Goal: Task Accomplishment & Management: Manage account settings

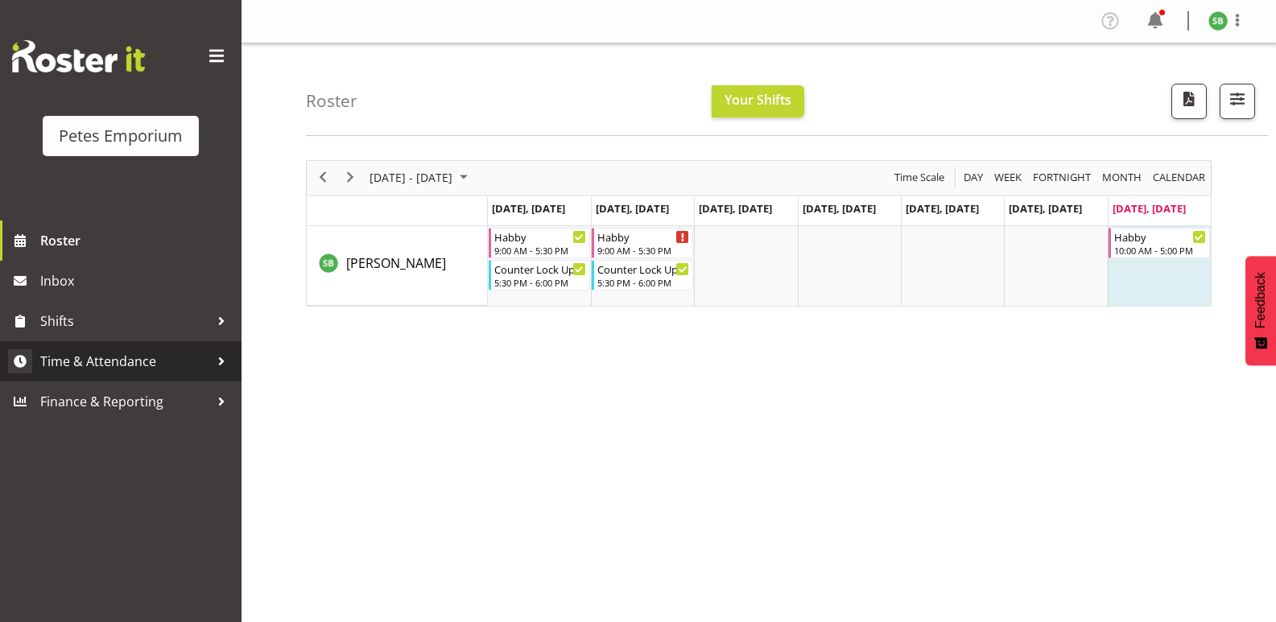
click at [77, 364] on span "Time & Attendance" at bounding box center [124, 361] width 169 height 24
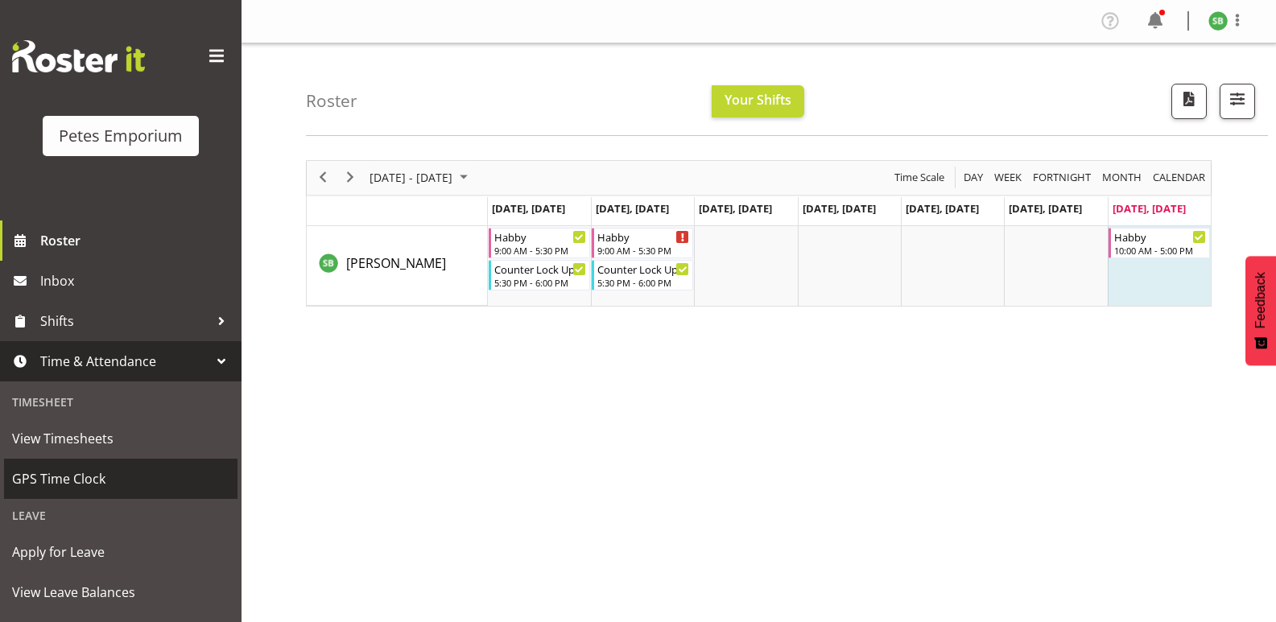
click at [71, 478] on span "GPS Time Clock" at bounding box center [120, 479] width 217 height 24
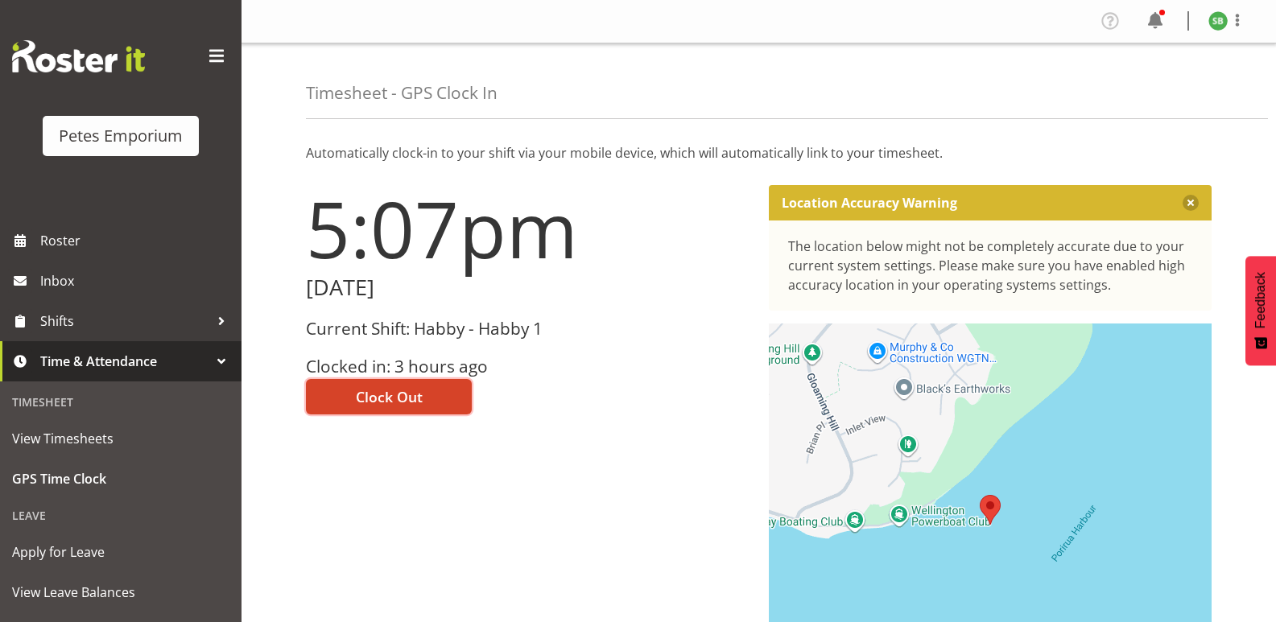
click at [405, 402] on span "Clock Out" at bounding box center [389, 396] width 67 height 21
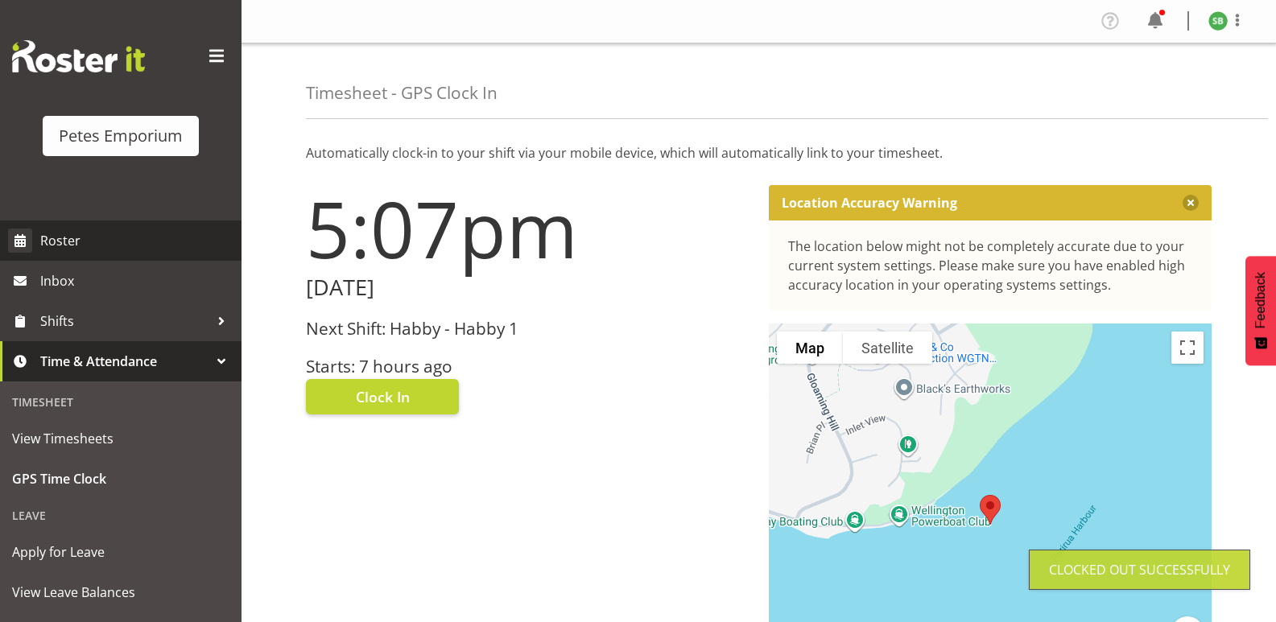
click at [69, 255] on link "Roster" at bounding box center [121, 241] width 242 height 40
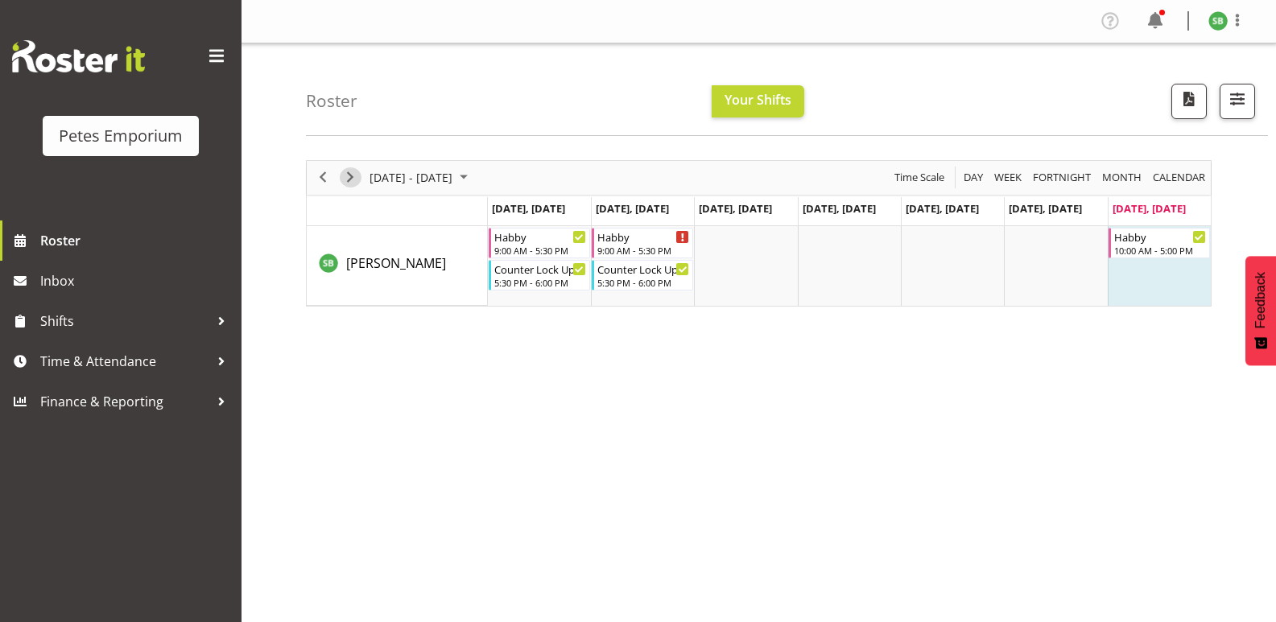
click at [347, 168] on span "Next" at bounding box center [350, 177] width 19 height 20
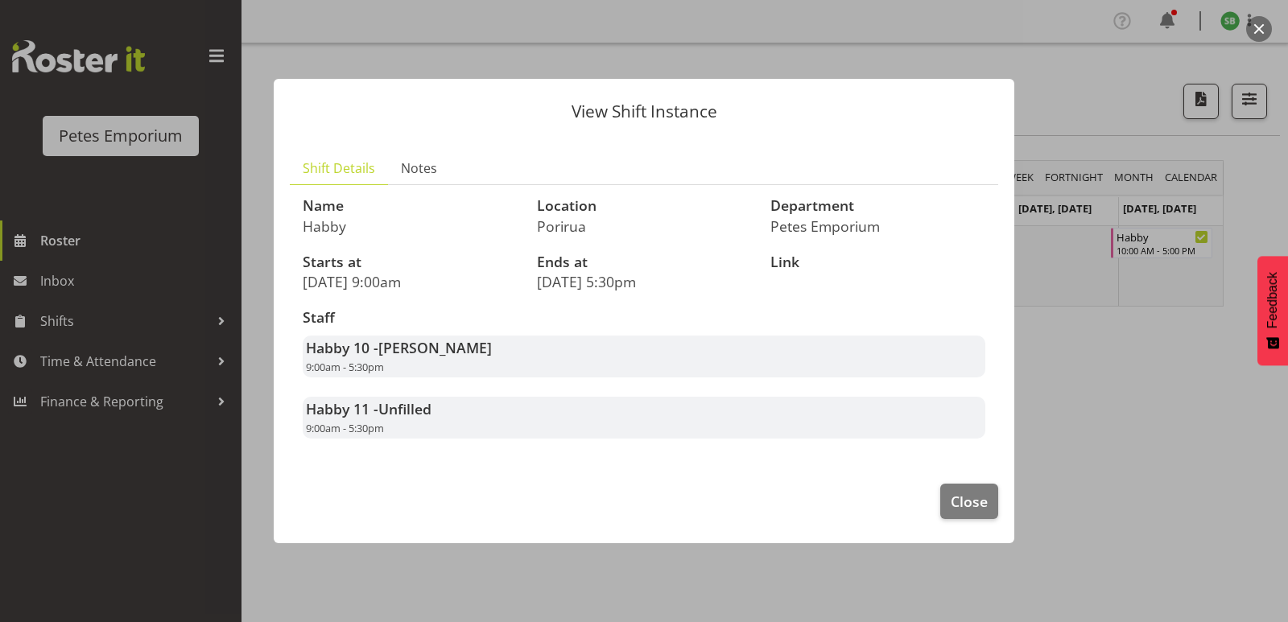
click at [525, 566] on div "View Shift Instance Shift Details Notes Name Habby Location Porirua Department …" at bounding box center [644, 311] width 773 height 545
click at [961, 502] on span "Close" at bounding box center [969, 501] width 37 height 21
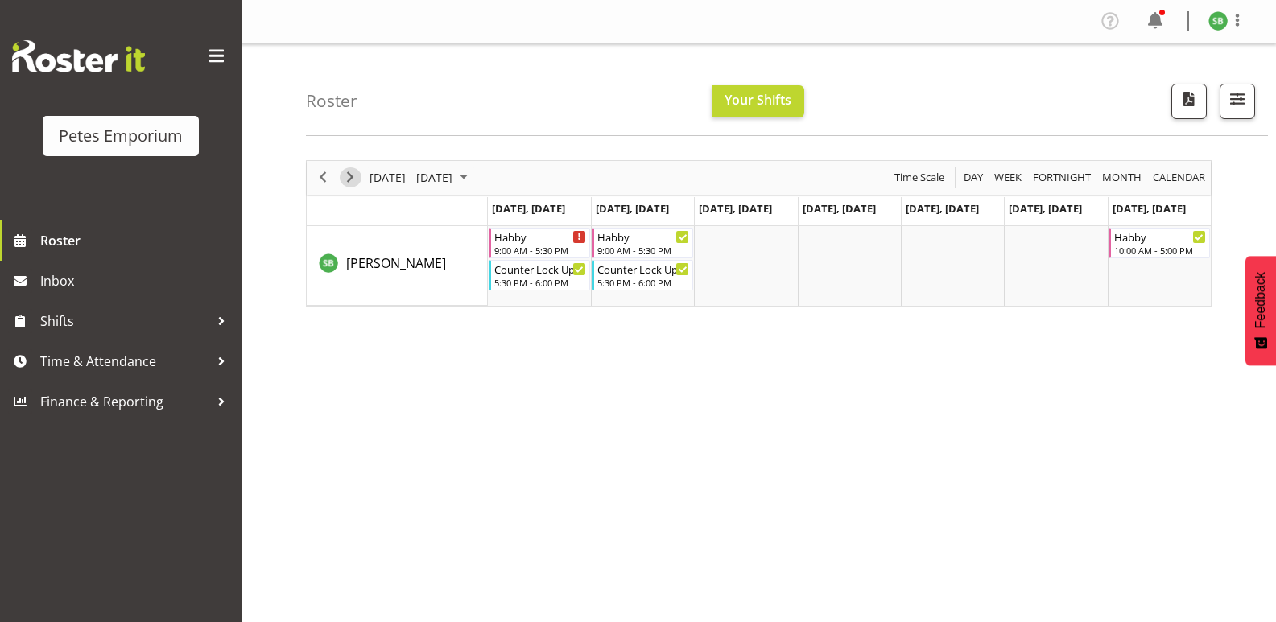
click at [346, 180] on span "Next" at bounding box center [350, 177] width 19 height 20
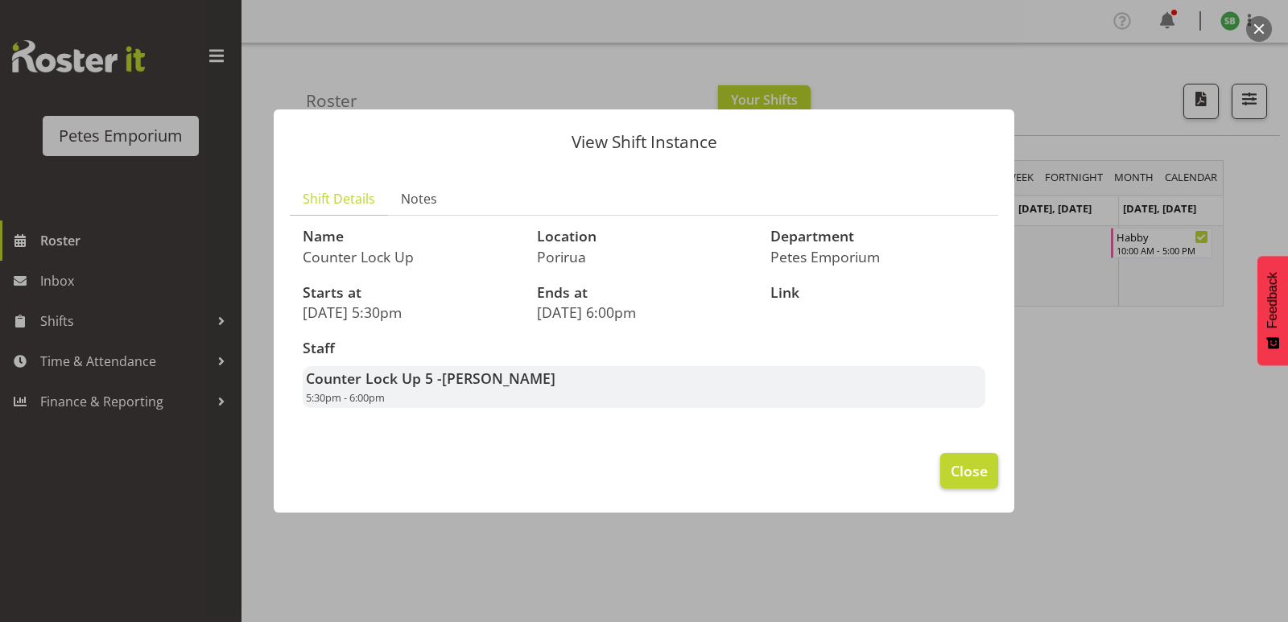
click at [965, 477] on span "Close" at bounding box center [969, 471] width 37 height 21
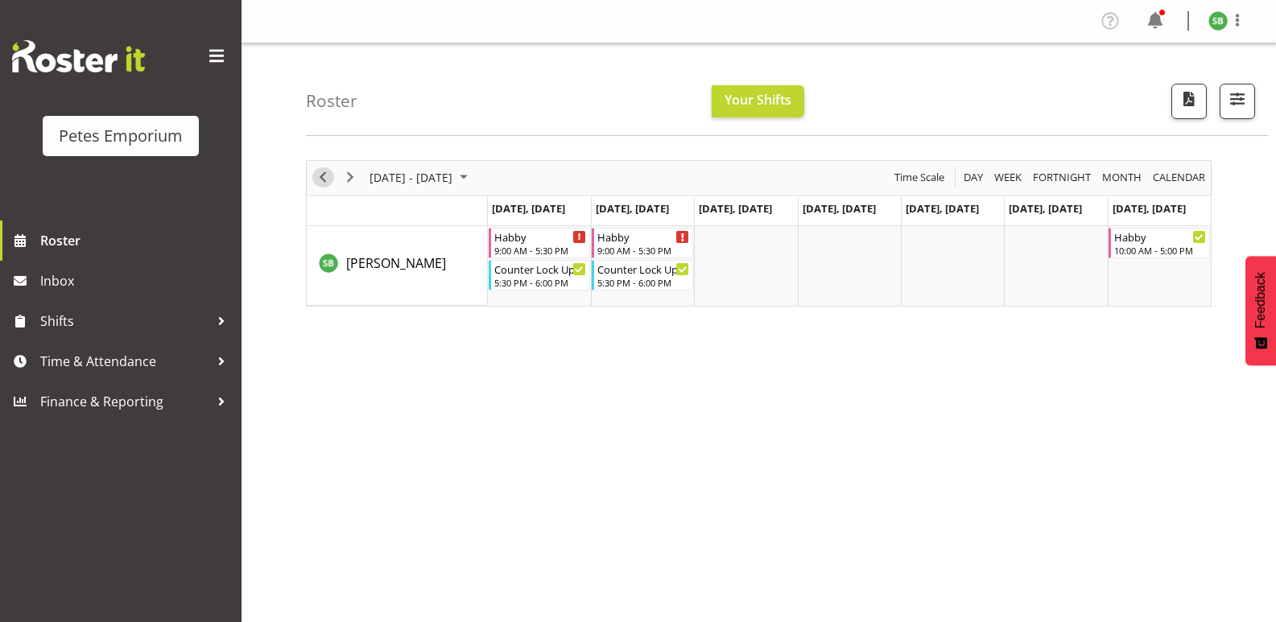
click at [317, 184] on span "Previous" at bounding box center [322, 177] width 19 height 20
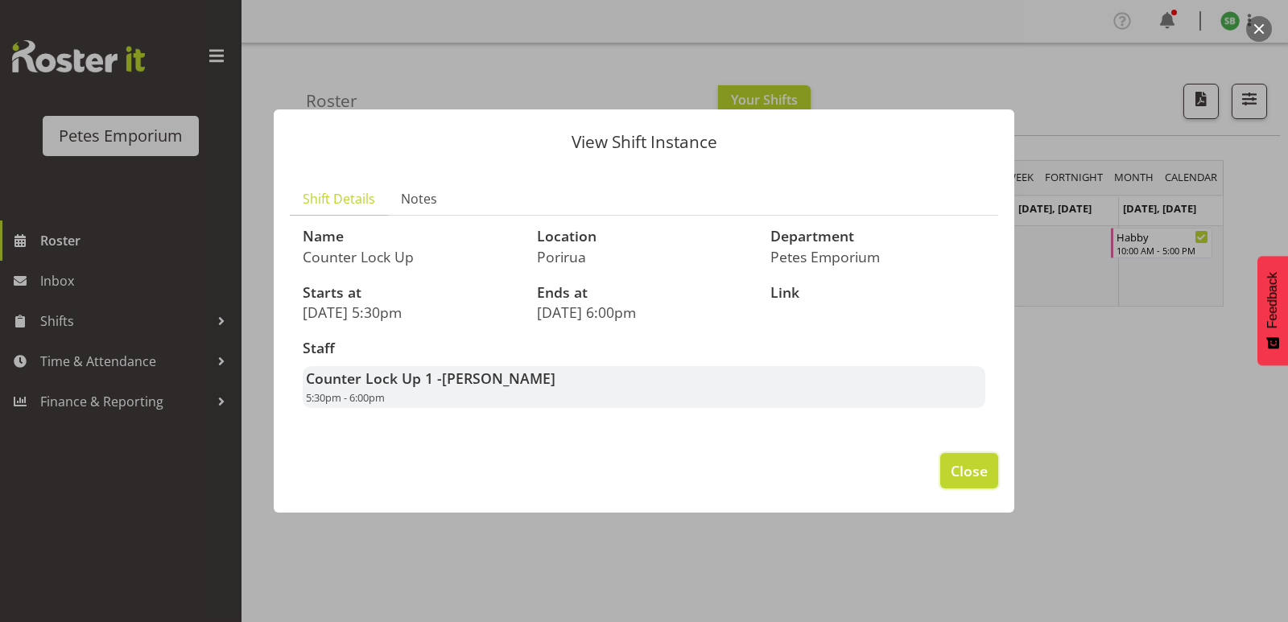
click at [971, 459] on button "Close" at bounding box center [969, 470] width 58 height 35
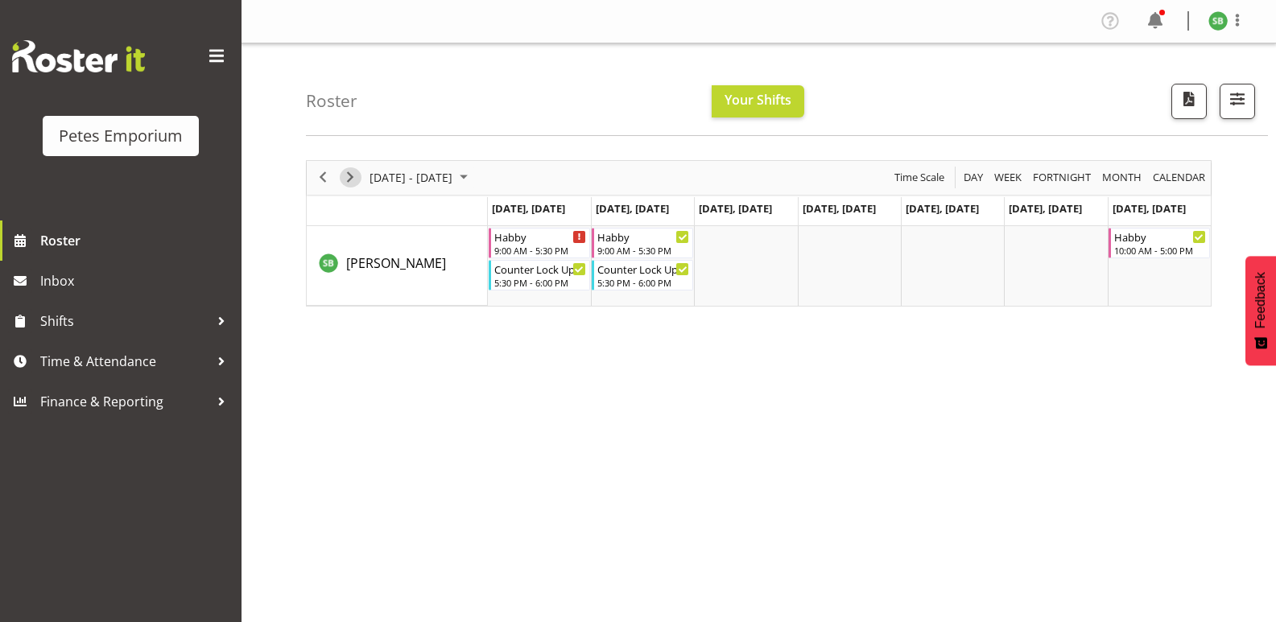
click at [351, 170] on span "Next" at bounding box center [350, 177] width 19 height 20
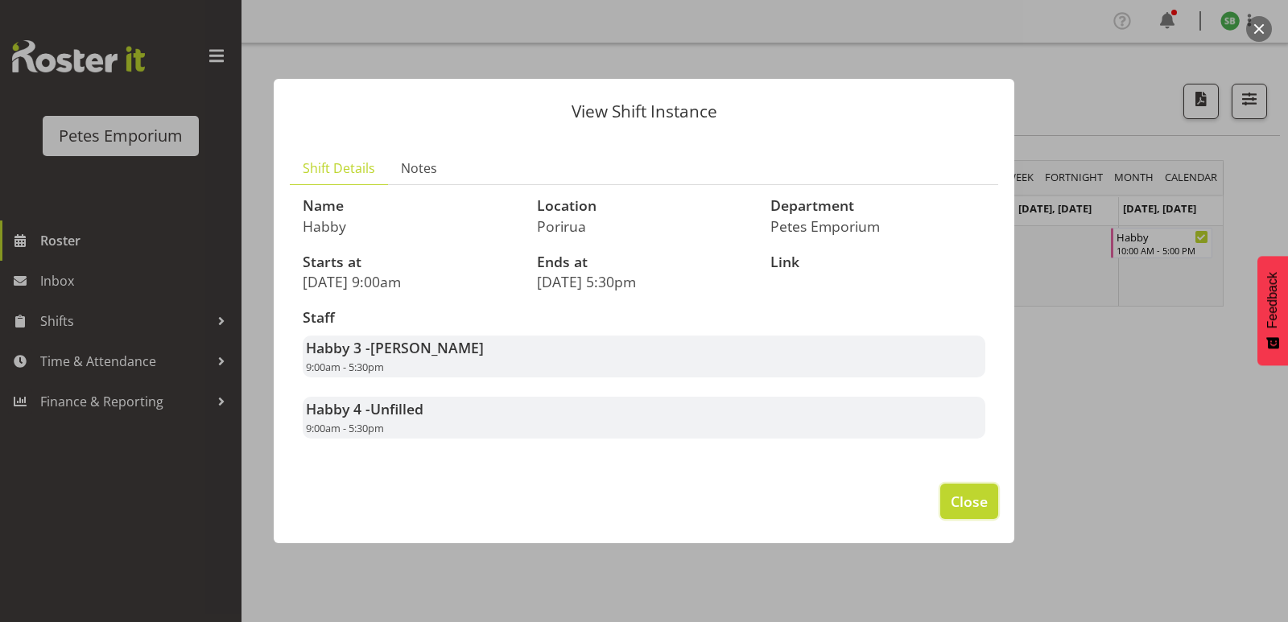
click at [973, 498] on span "Close" at bounding box center [969, 501] width 37 height 21
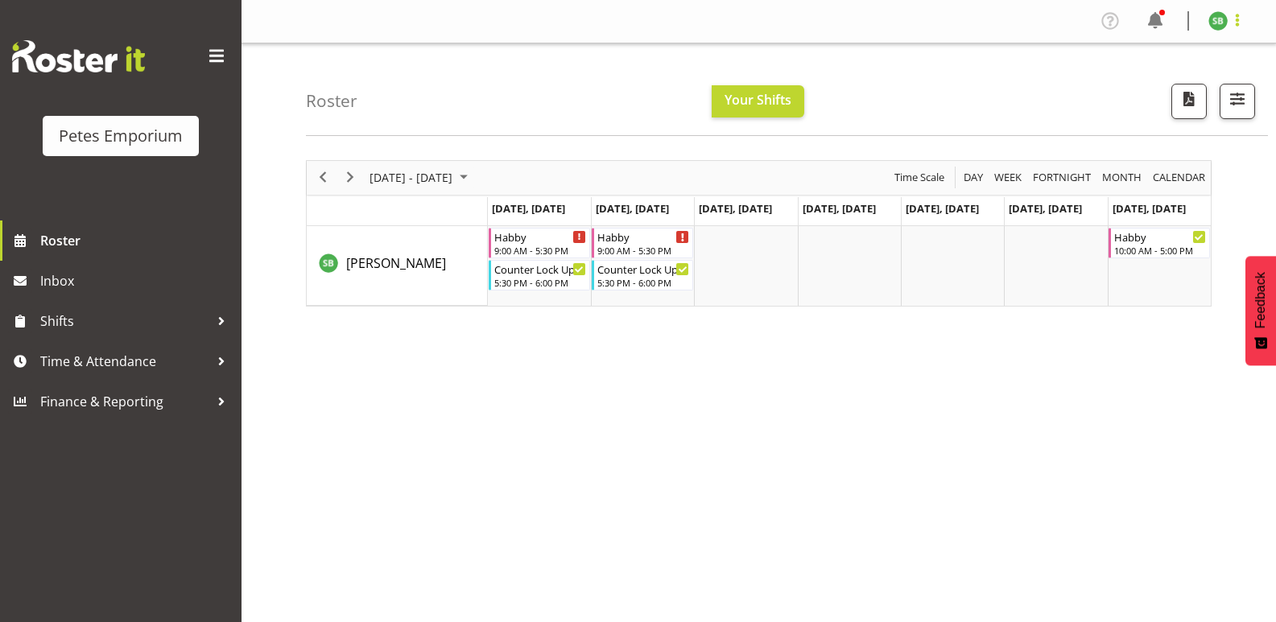
click at [1233, 11] on span at bounding box center [1237, 19] width 19 height 19
click at [1136, 96] on link "Log Out" at bounding box center [1170, 84] width 155 height 29
